Goal: Task Accomplishment & Management: Manage account settings

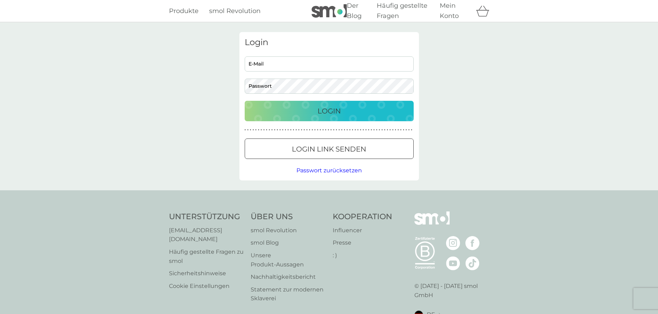
type input "[EMAIL_ADDRESS][DOMAIN_NAME]"
click at [199, 236] on font "[EMAIL_ADDRESS][DOMAIN_NAME]" at bounding box center [195, 235] width 53 height 16
drag, startPoint x: 163, startPoint y: 231, endPoint x: 238, endPoint y: 239, distance: 74.7
click at [238, 239] on div "Unterstützung [EMAIL_ADDRESS][DOMAIN_NAME] Häufig gestellte Fragen zu smol Sich…" at bounding box center [329, 278] width 658 height 177
copy font "[EMAIL_ADDRESS][DOMAIN_NAME]"
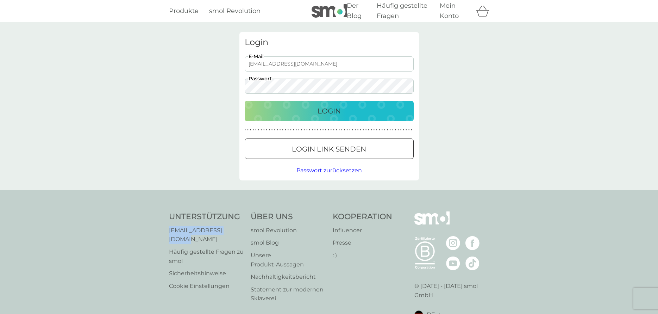
click at [446, 17] on font "Mein Konto" at bounding box center [449, 11] width 19 height 18
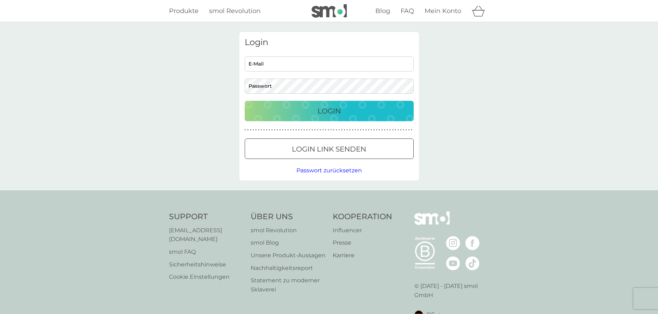
type input "[EMAIL_ADDRESS][DOMAIN_NAME]"
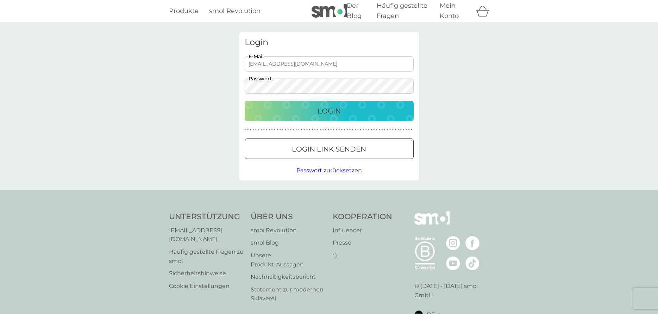
click at [449, 7] on font "Mein Konto" at bounding box center [449, 11] width 19 height 18
type input "[EMAIL_ADDRESS][DOMAIN_NAME]"
click at [323, 113] on font "Login" at bounding box center [328, 111] width 23 height 8
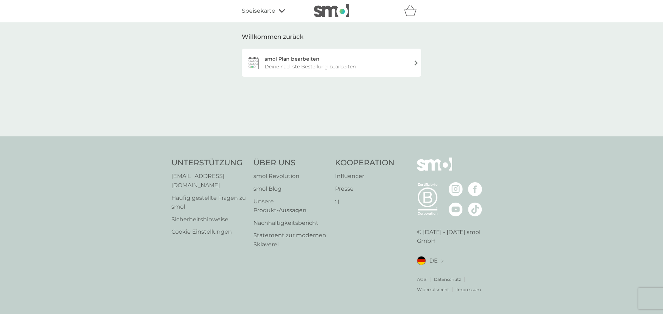
click at [264, 11] on font "Speisekarte" at bounding box center [258, 10] width 33 height 7
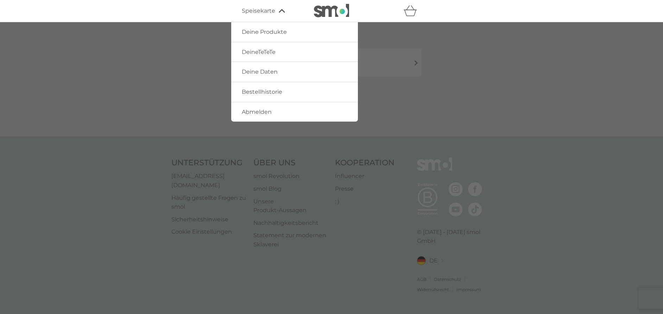
click at [259, 73] on font "Deine Daten" at bounding box center [260, 71] width 36 height 7
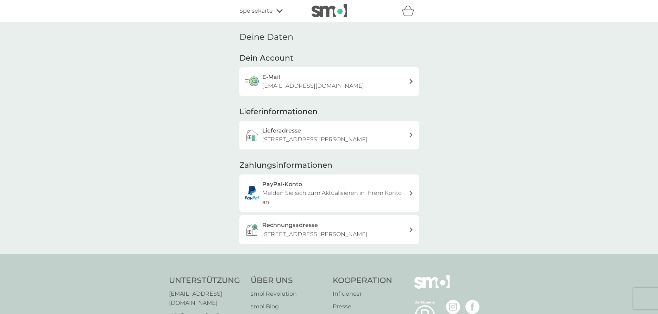
click at [413, 138] on div "Lieferadresse Luisenstr. 5, [GEOGRAPHIC_DATA], 63263" at bounding box center [328, 135] width 179 height 29
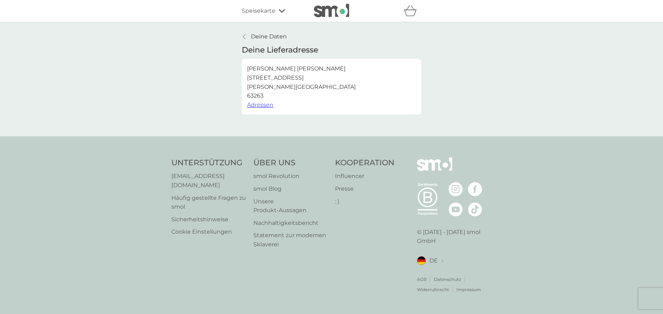
click at [259, 103] on font "Adressen" at bounding box center [260, 104] width 26 height 7
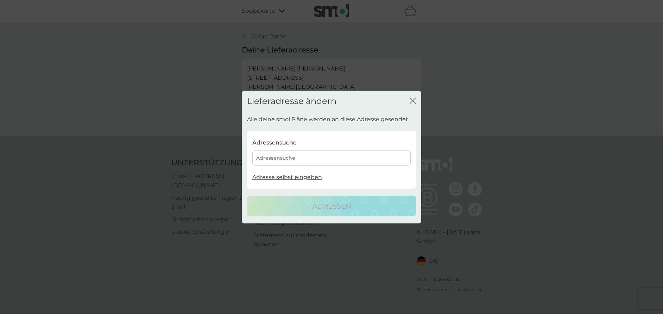
click at [289, 177] on font "Adresse selbst eingeben" at bounding box center [287, 176] width 70 height 7
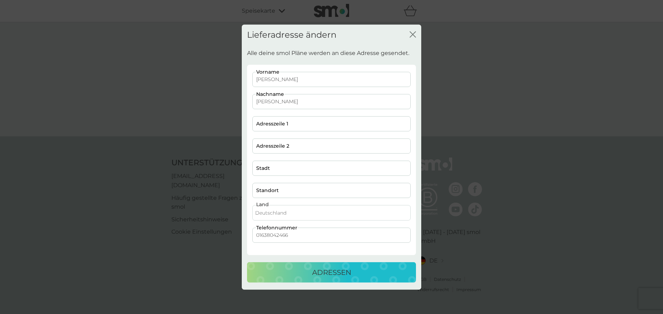
click at [419, 37] on div "Lieferadresse ändern Schließen" at bounding box center [331, 34] width 179 height 21
click at [257, 124] on input "Adresszeile 1" at bounding box center [331, 123] width 158 height 15
click at [354, 117] on input "[GEOGRAPHIC_DATA]" at bounding box center [331, 123] width 158 height 15
type input "[STREET_ADDRESS]"
type input "63263"
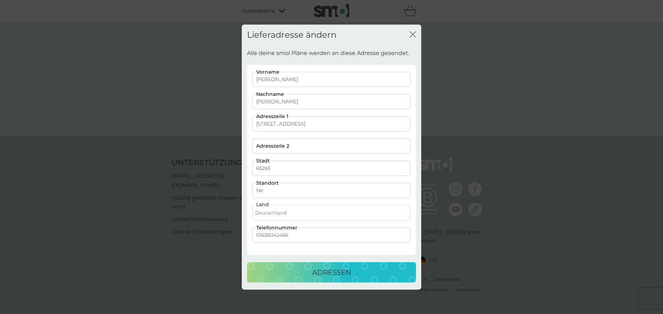
type input "N"
click at [280, 169] on input "63263" at bounding box center [331, 167] width 158 height 15
type input "63263 Neu-[GEOGRAPHIC_DATA]"
click at [256, 144] on input "Adresszeile 2" at bounding box center [331, 145] width 158 height 15
click at [316, 266] on p "Adressen" at bounding box center [331, 271] width 39 height 11
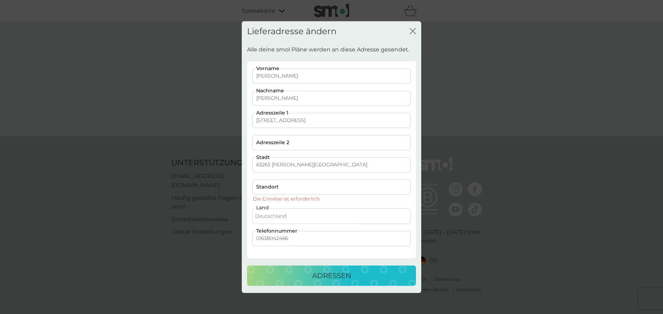
click at [333, 282] on button "Adressen" at bounding box center [331, 275] width 169 height 20
click at [261, 184] on input "Standort" at bounding box center [331, 186] width 158 height 15
click at [255, 187] on input "Standort" at bounding box center [331, 186] width 158 height 15
click at [264, 186] on input "Standort" at bounding box center [331, 186] width 158 height 15
click at [255, 182] on input "Standort" at bounding box center [331, 186] width 158 height 15
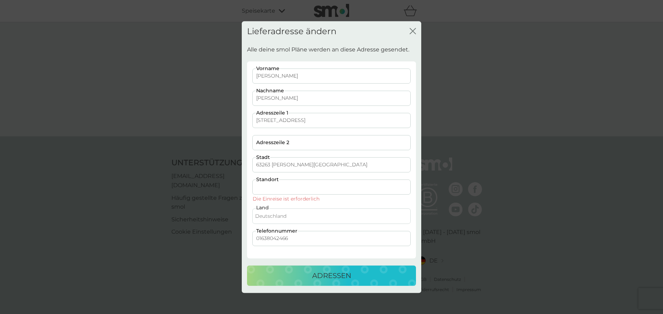
click at [258, 184] on input "Standort" at bounding box center [331, 186] width 158 height 15
click at [415, 29] on icon "Schließen" at bounding box center [413, 31] width 6 height 6
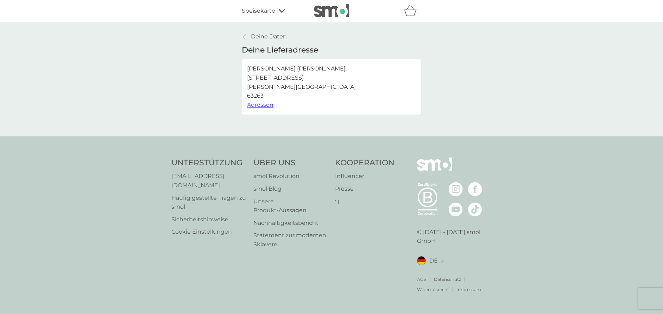
click at [263, 105] on font "Adressen" at bounding box center [260, 104] width 26 height 7
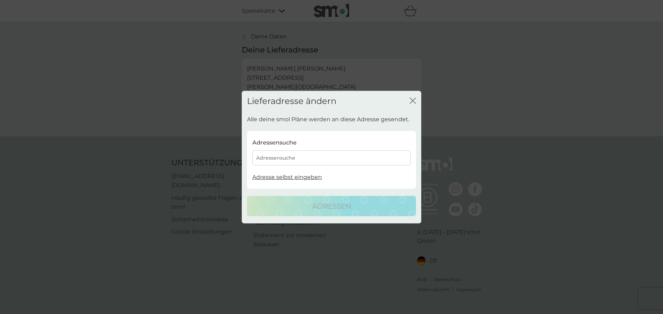
click at [283, 157] on font "Adressensuche" at bounding box center [275, 157] width 39 height 6
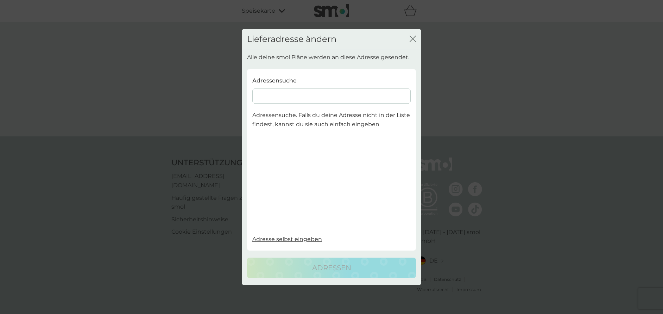
click at [295, 241] on font "Adresse selbst eingeben" at bounding box center [287, 238] width 70 height 7
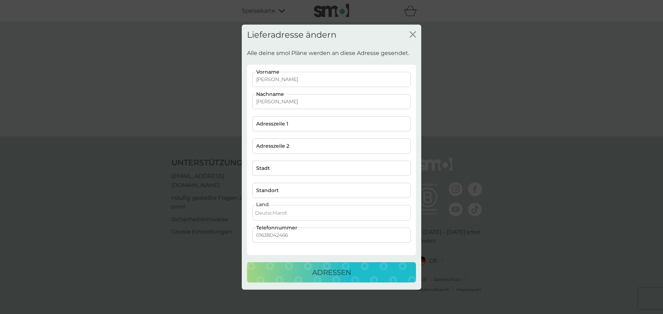
click at [412, 37] on button "Schließen" at bounding box center [413, 34] width 6 height 7
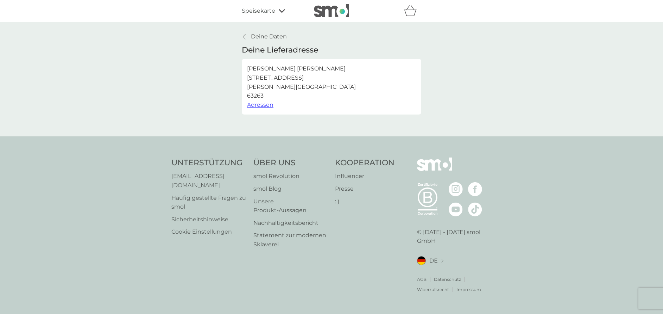
click at [258, 81] on p "Petra Wenzel Luisenstr. 5 Neu-Isenburg 63263" at bounding box center [301, 82] width 109 height 36
click at [265, 43] on div "Deine Daten Deine Lieferadresse Petra Wenzel Luisenstr. 5 Neu-Isenburg 63263 Ad…" at bounding box center [331, 73] width 179 height 82
drag, startPoint x: 169, startPoint y: 166, endPoint x: 243, endPoint y: 167, distance: 73.9
click at [243, 167] on div "Unterstützung hallo@smolproducts.de Häufig gestellte Fragen zu smol Sicherheits…" at bounding box center [331, 224] width 663 height 177
copy font "[EMAIL_ADDRESS][DOMAIN_NAME]"
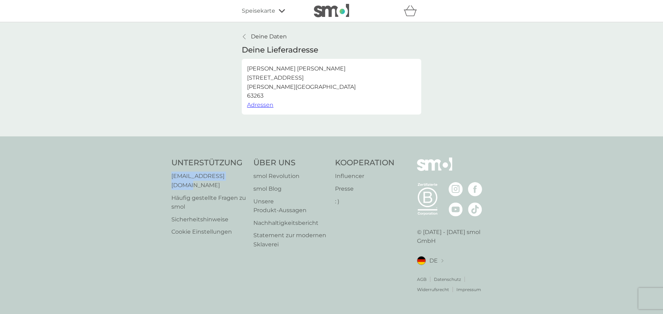
click at [456, 286] on font "Impressum" at bounding box center [468, 288] width 25 height 5
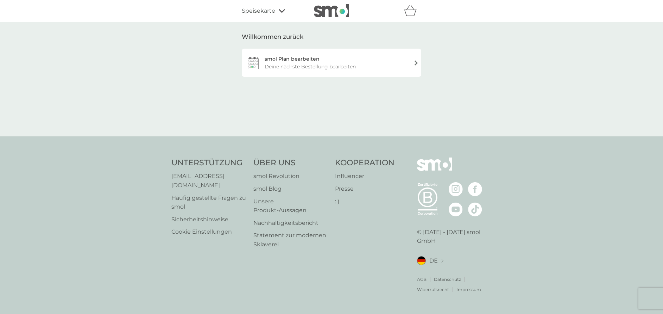
click at [412, 64] on div "smol Plan bearbeiten Deine nächste Bestellung bearbeiten" at bounding box center [331, 63] width 179 height 28
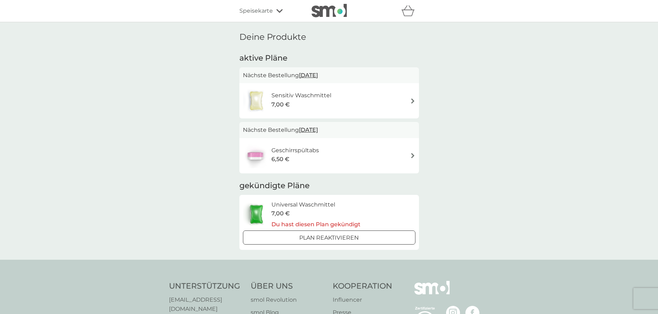
click at [411, 98] on img at bounding box center [412, 100] width 5 height 5
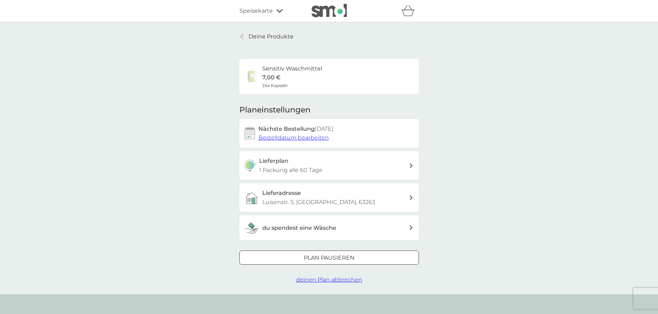
click at [329, 280] on font "deinen Plan abbrechen" at bounding box center [329, 279] width 66 height 7
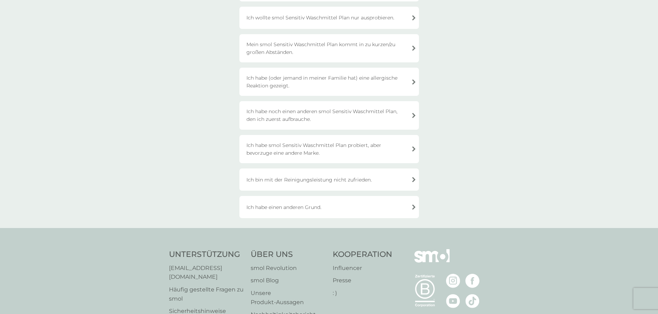
scroll to position [106, 0]
click at [312, 209] on font "Ich habe einen anderen Grund." at bounding box center [283, 205] width 75 height 6
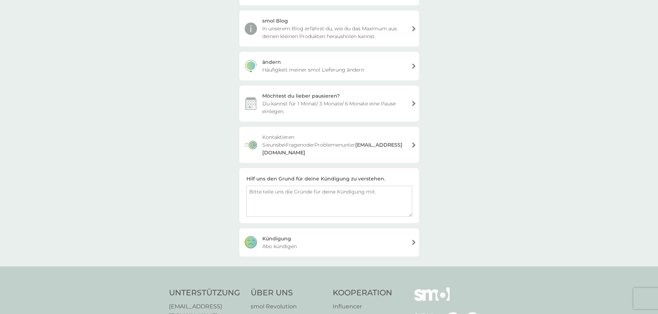
click at [252, 185] on textarea at bounding box center [329, 200] width 166 height 31
type textarea "Umzug und ich kann die neue Adresse nicht eingeben. Bzw. die Email wird nicht v…"
click at [411, 236] on div "Kündigung Abo kündigen" at bounding box center [328, 242] width 179 height 28
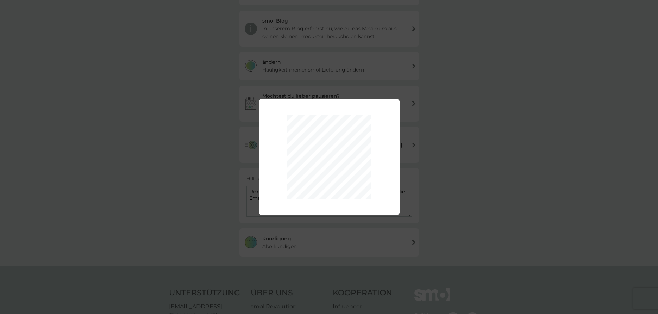
click at [269, 232] on div "Schade, dass du gehen möchtest. Du kannst deinen smol Plan jederzeit wieder akt…" at bounding box center [329, 157] width 658 height 314
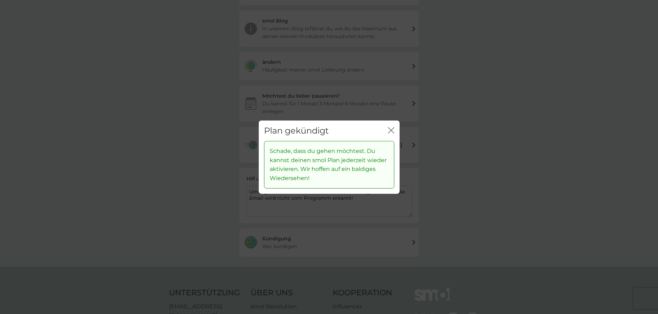
click at [279, 241] on div "Plan gekündigt Schließen Schade, dass du gehen möchtest. Du kannst deinen smol …" at bounding box center [329, 157] width 658 height 314
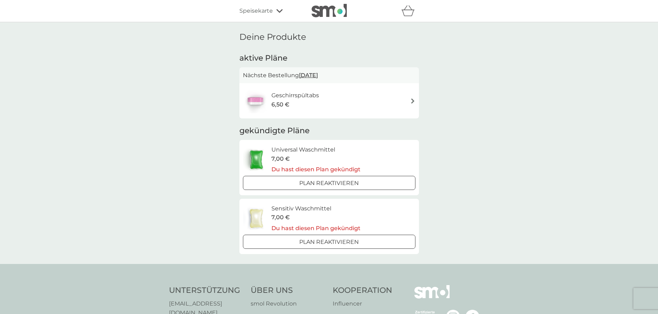
click at [293, 99] on font "Geschirrspültabs" at bounding box center [295, 95] width 48 height 7
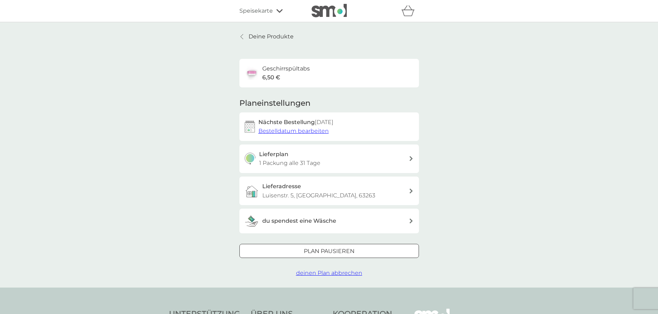
click at [325, 273] on font "deinen Plan abbrechen" at bounding box center [329, 272] width 66 height 7
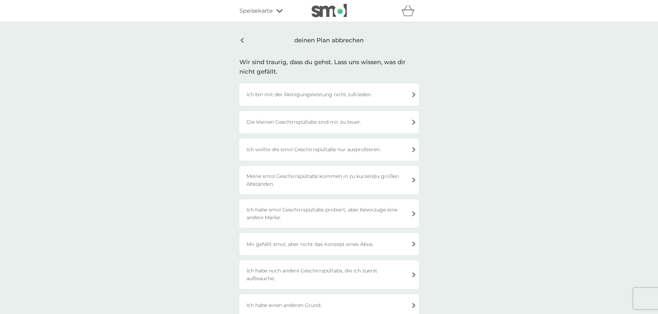
scroll to position [199, 0]
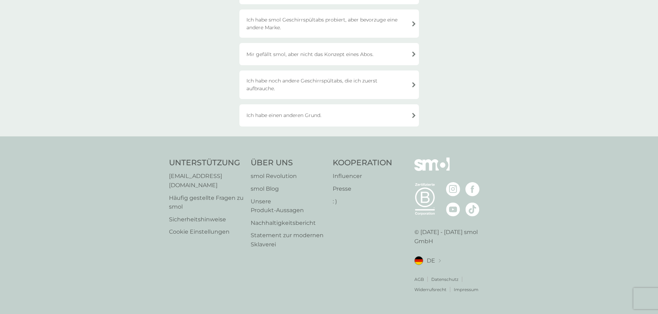
click at [261, 112] on font "Ich habe einen anderen Grund." at bounding box center [283, 115] width 75 height 6
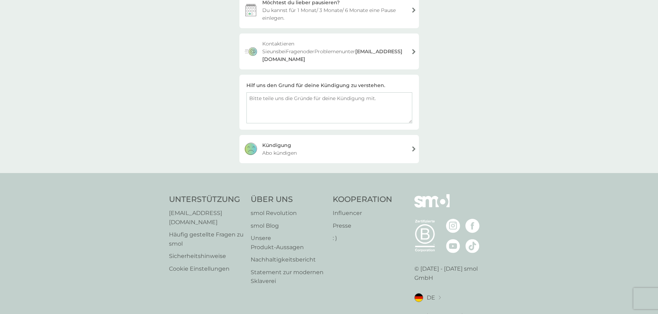
click at [248, 92] on textarea at bounding box center [329, 107] width 166 height 31
type textarea "Umzug und ich kann die neue Lieferadresse nicht eingeben bzw. Ihre Email wird v…"
click at [280, 150] on font "Abo kündigen" at bounding box center [279, 153] width 34 height 6
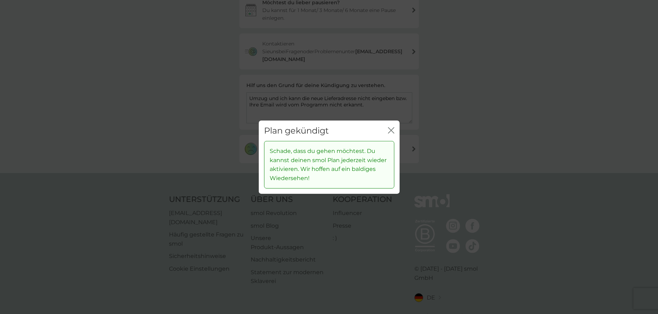
click at [308, 157] on font "Schade, dass du gehen möchtest. Du kannst deinen smol Plan jederzeit wieder akt…" at bounding box center [328, 164] width 117 height 34
click at [393, 130] on icon "Schließen" at bounding box center [391, 130] width 6 height 6
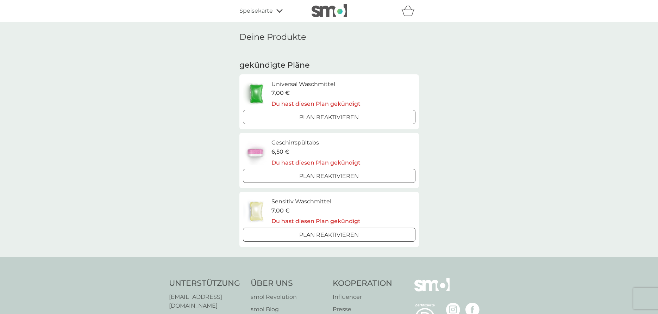
click at [278, 12] on icon at bounding box center [279, 11] width 6 height 4
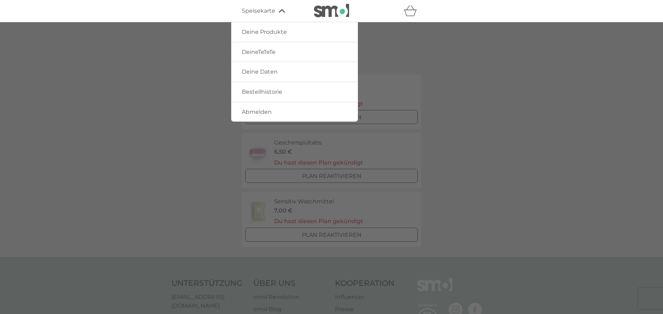
click at [267, 70] on font "Deine Daten" at bounding box center [260, 71] width 36 height 7
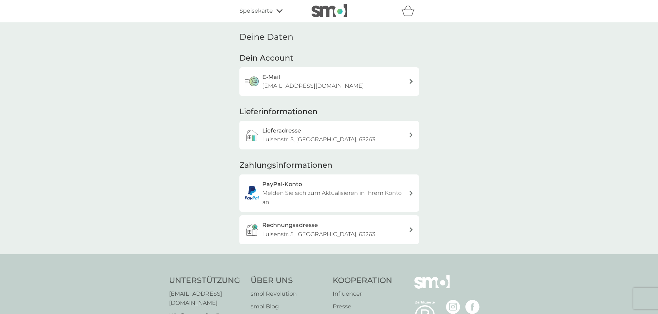
click at [409, 132] on icon at bounding box center [411, 134] width 4 height 5
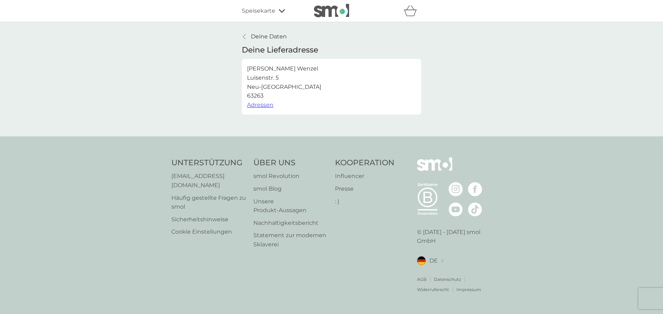
click at [257, 105] on font "Adressen" at bounding box center [260, 104] width 26 height 7
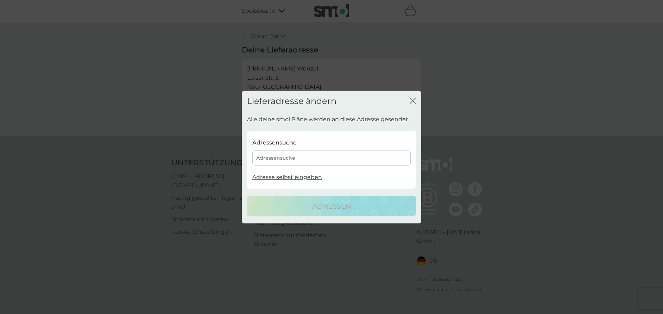
click at [295, 156] on font "Adressensuche" at bounding box center [275, 157] width 39 height 6
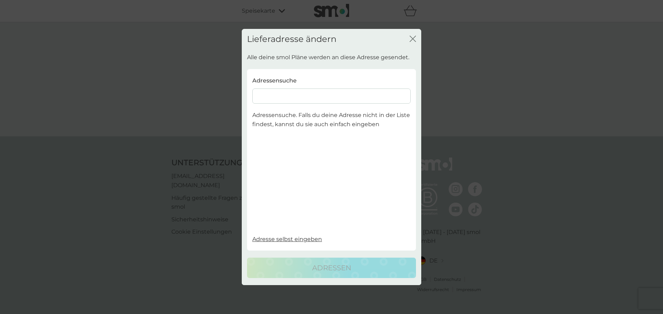
click at [258, 95] on input at bounding box center [331, 96] width 158 height 15
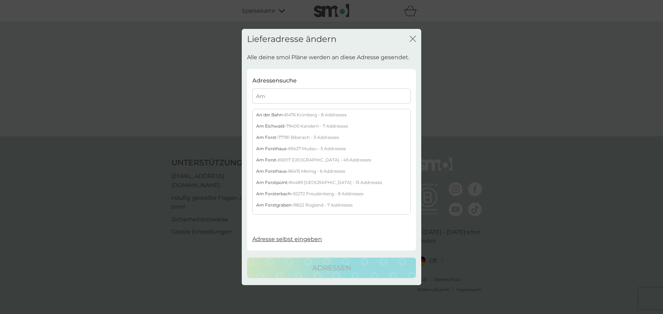
type input "A"
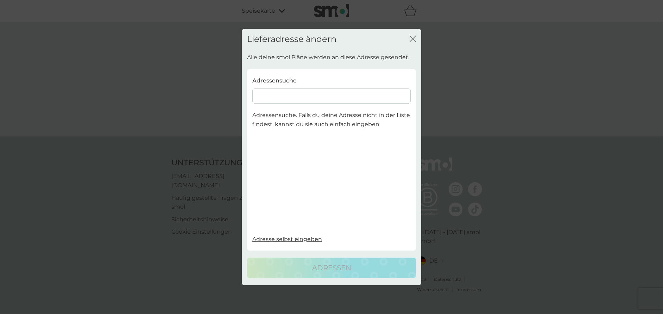
click at [267, 238] on font "Adresse selbst eingeben" at bounding box center [287, 238] width 70 height 7
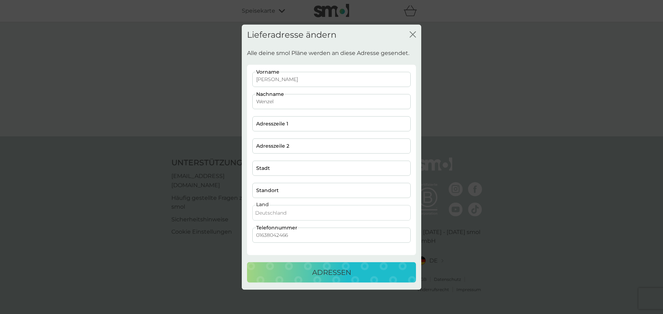
click at [416, 34] on div "Lieferadresse ändern Schließen" at bounding box center [331, 34] width 179 height 21
click at [405, 39] on div "Lieferadresse ändern Schließen" at bounding box center [331, 34] width 179 height 21
click at [415, 32] on icon "Schließen" at bounding box center [414, 34] width 3 height 6
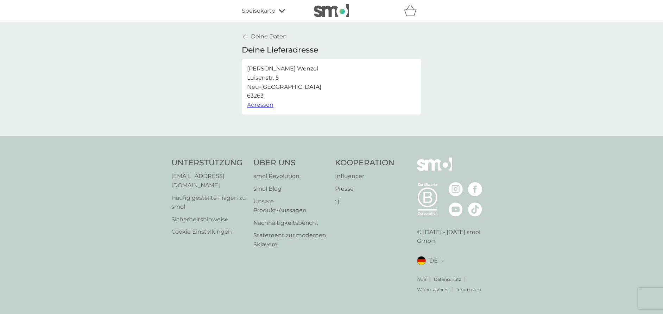
click at [415, 32] on div "Deine Daten" at bounding box center [331, 36] width 179 height 9
